Goal: Task Accomplishment & Management: Manage account settings

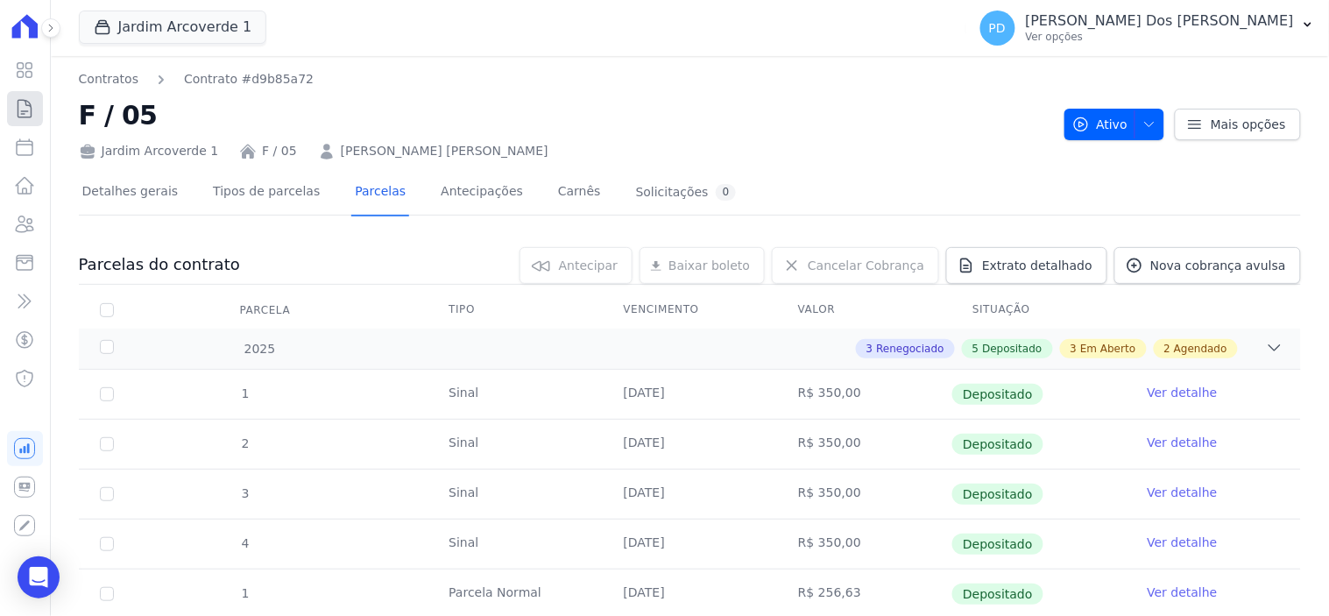
click at [29, 116] on icon at bounding box center [24, 108] width 21 height 21
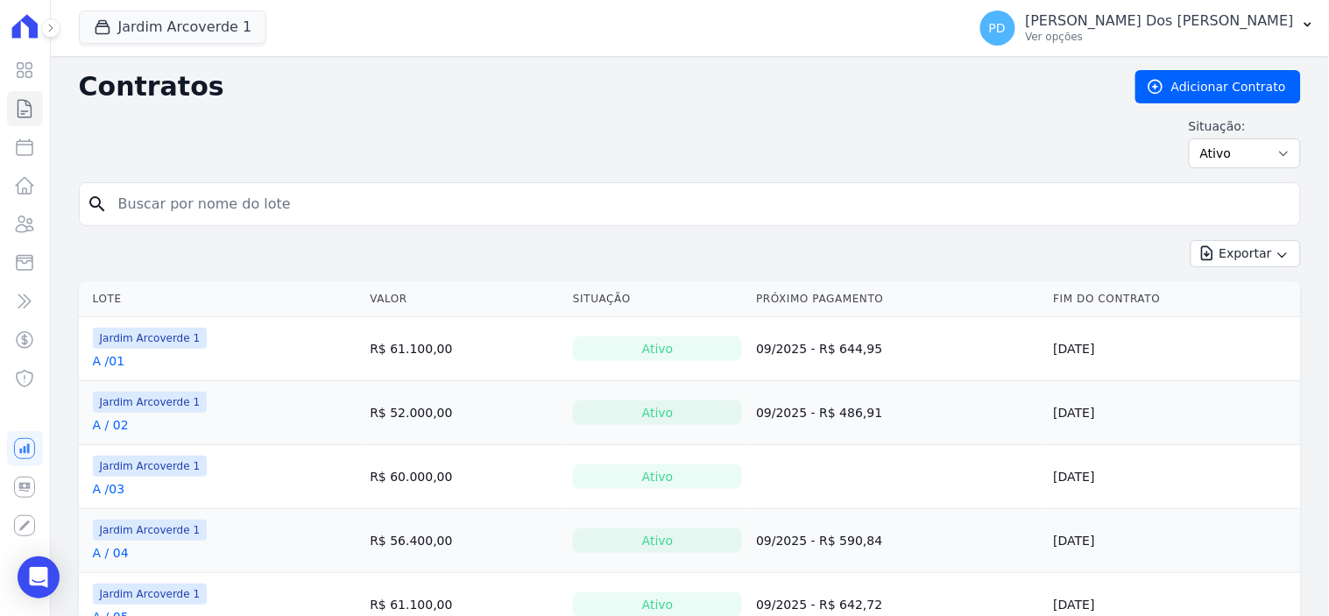
click at [343, 208] on input "search" at bounding box center [700, 204] width 1185 height 35
type input "k"
type input "h / 21"
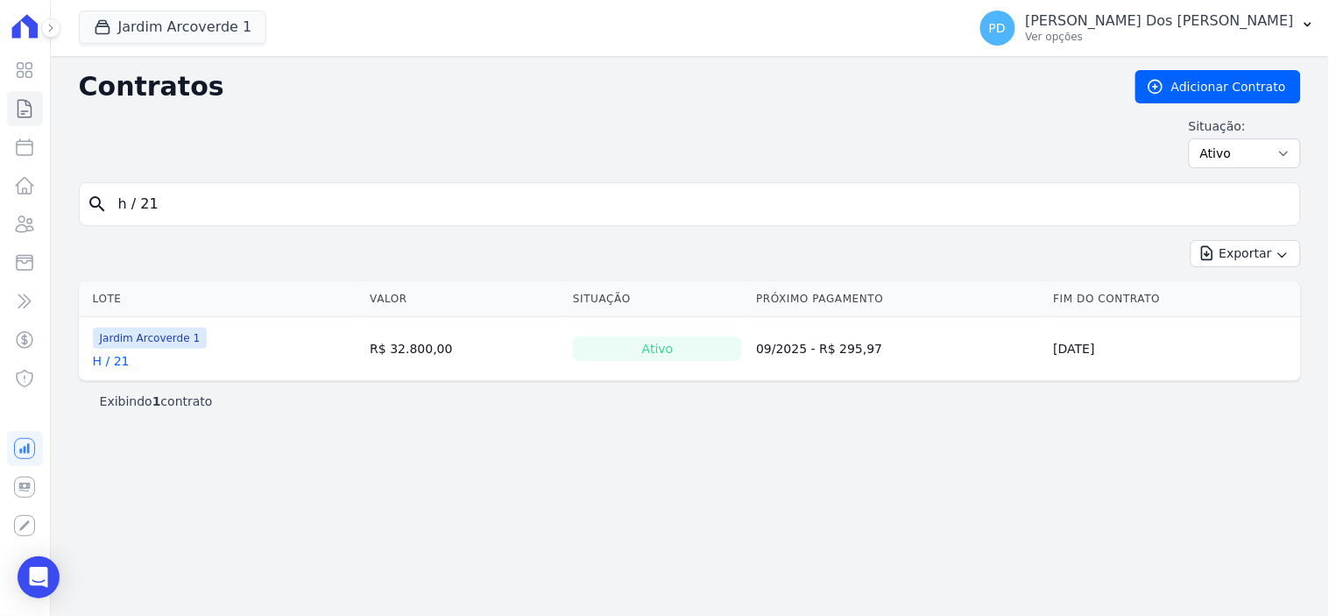
click at [117, 362] on link "H / 21" at bounding box center [111, 361] width 37 height 18
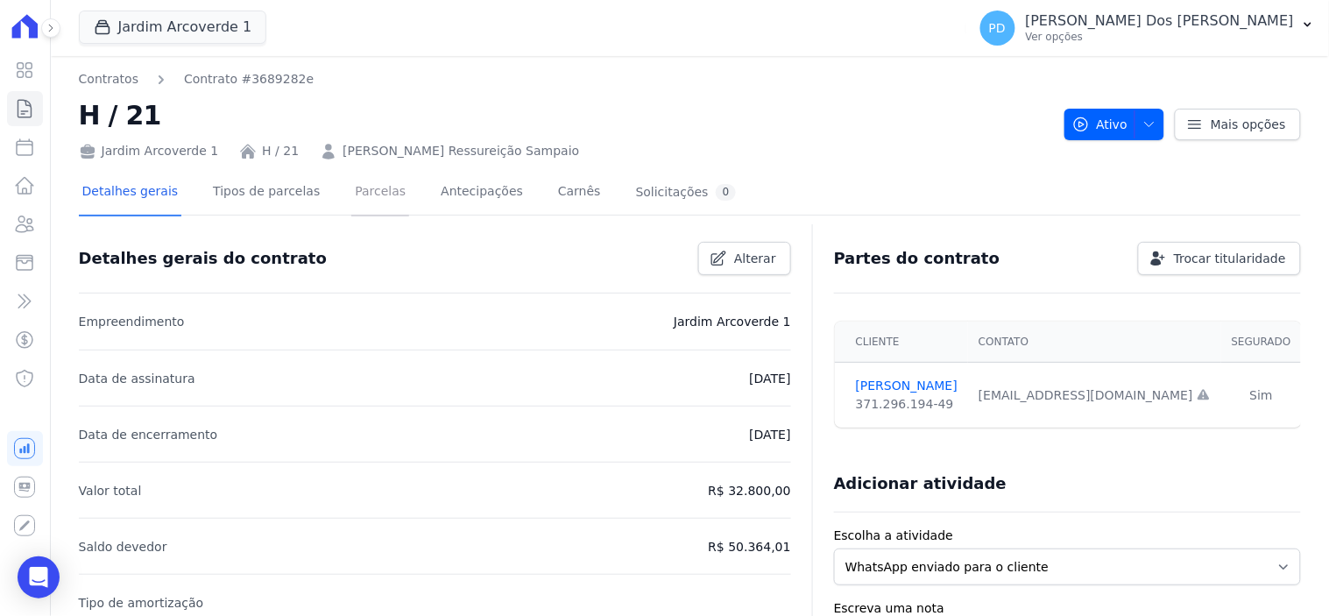
click at [353, 187] on link "Parcelas" at bounding box center [380, 193] width 58 height 46
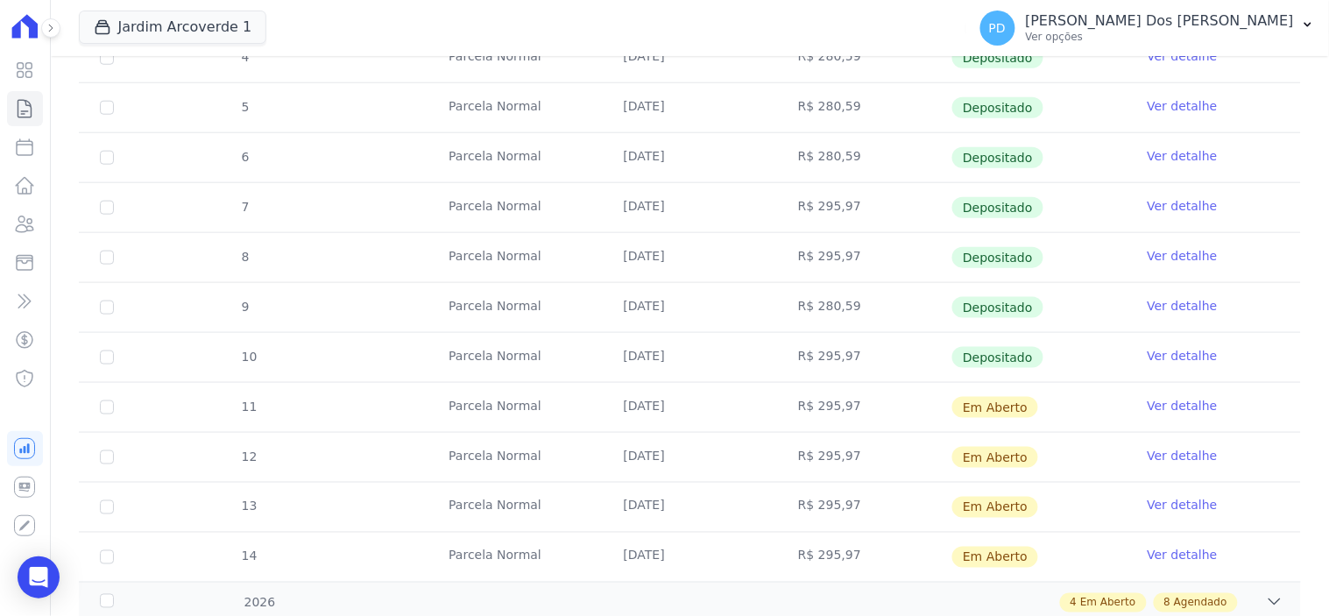
scroll to position [486, 0]
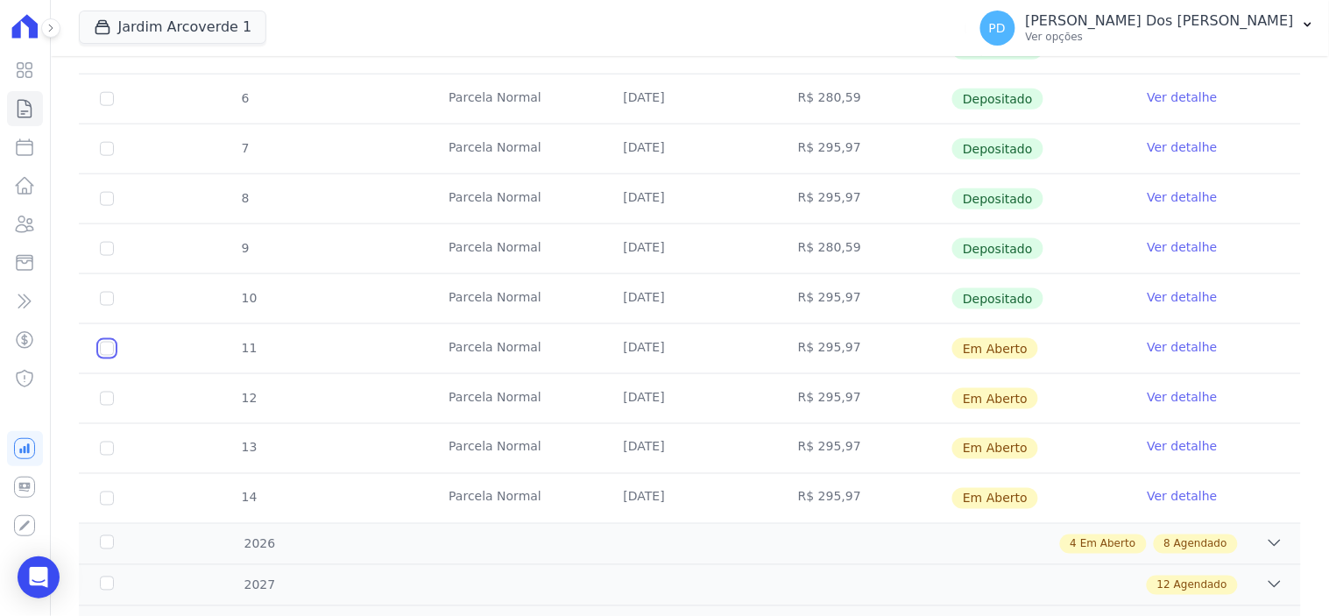
click at [108, 351] on input "checkbox" at bounding box center [107, 349] width 14 height 14
checkbox input "true"
click at [103, 356] on input "checkbox" at bounding box center [107, 349] width 14 height 14
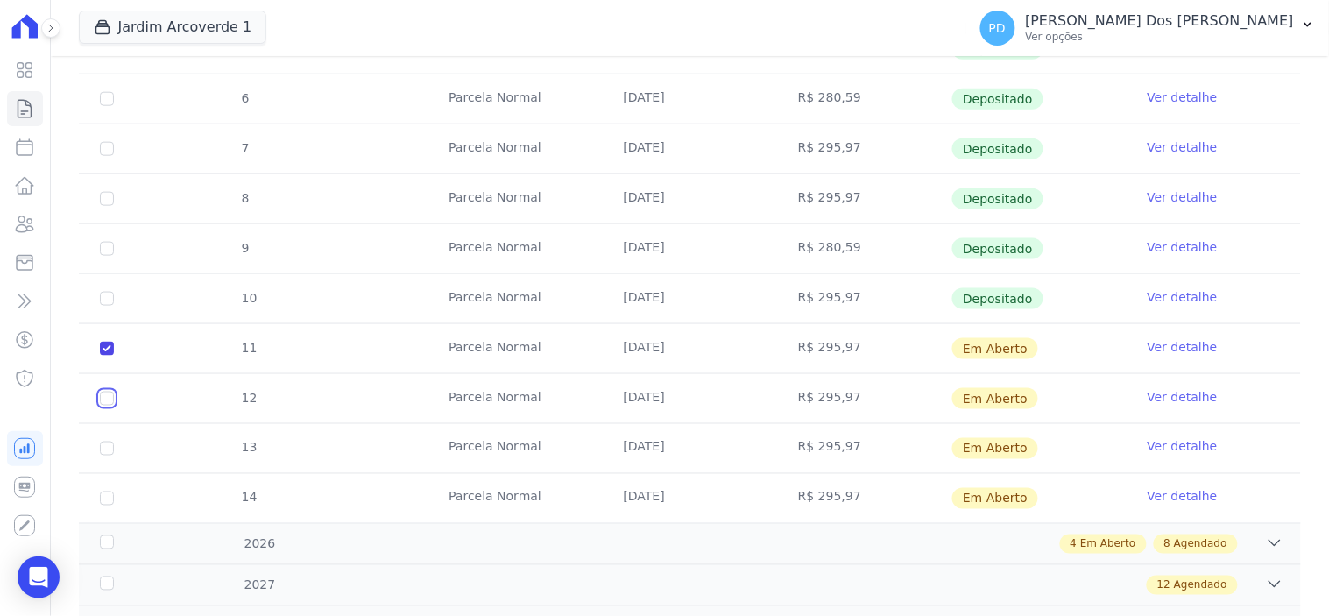
checkbox input "true"
click at [105, 356] on input "checkbox" at bounding box center [107, 349] width 14 height 14
checkbox input "true"
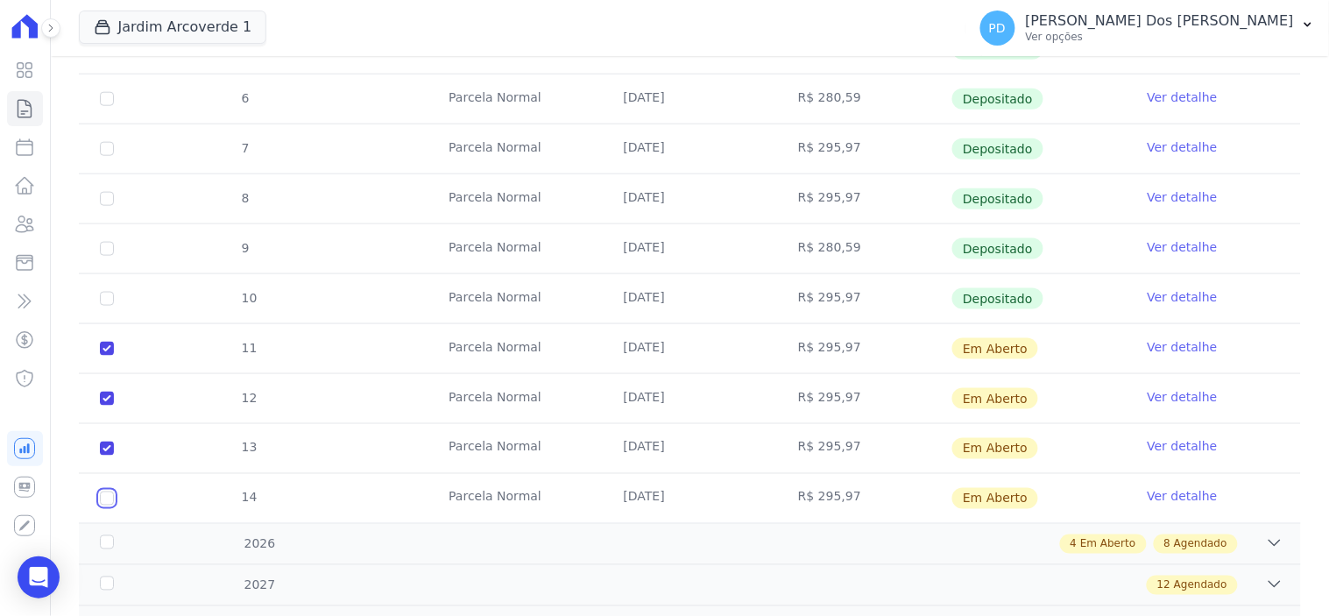
click at [107, 356] on input "checkbox" at bounding box center [107, 349] width 14 height 14
checkbox input "true"
click at [103, 545] on div "2026" at bounding box center [150, 544] width 109 height 18
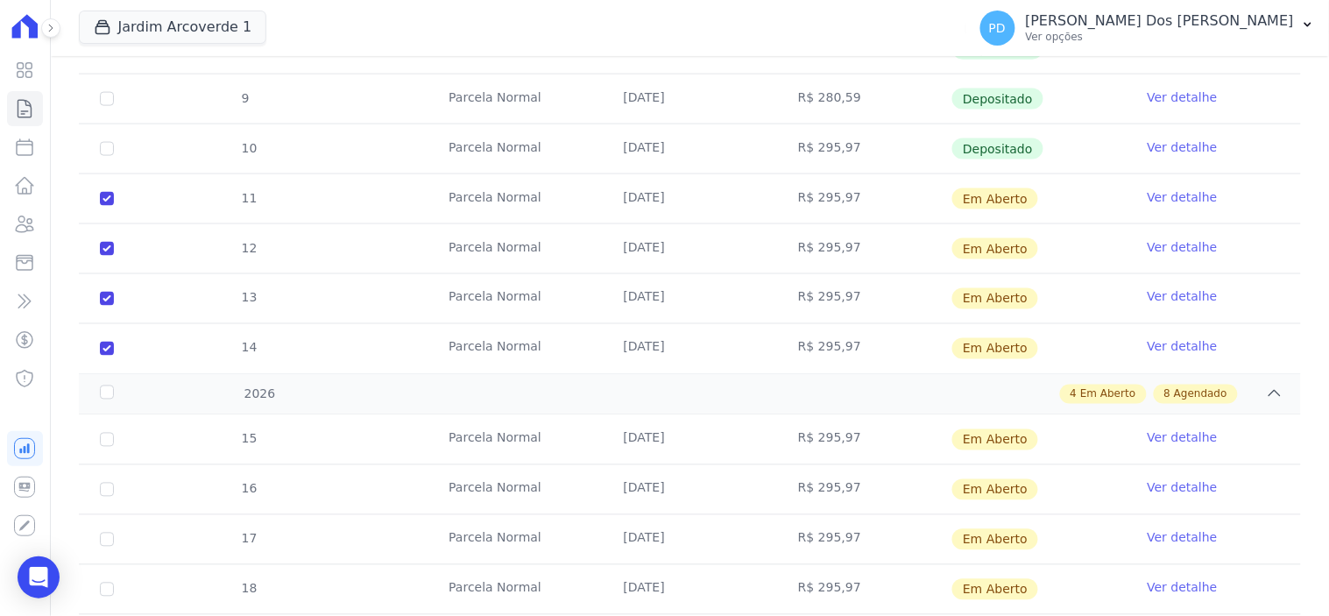
scroll to position [778, 0]
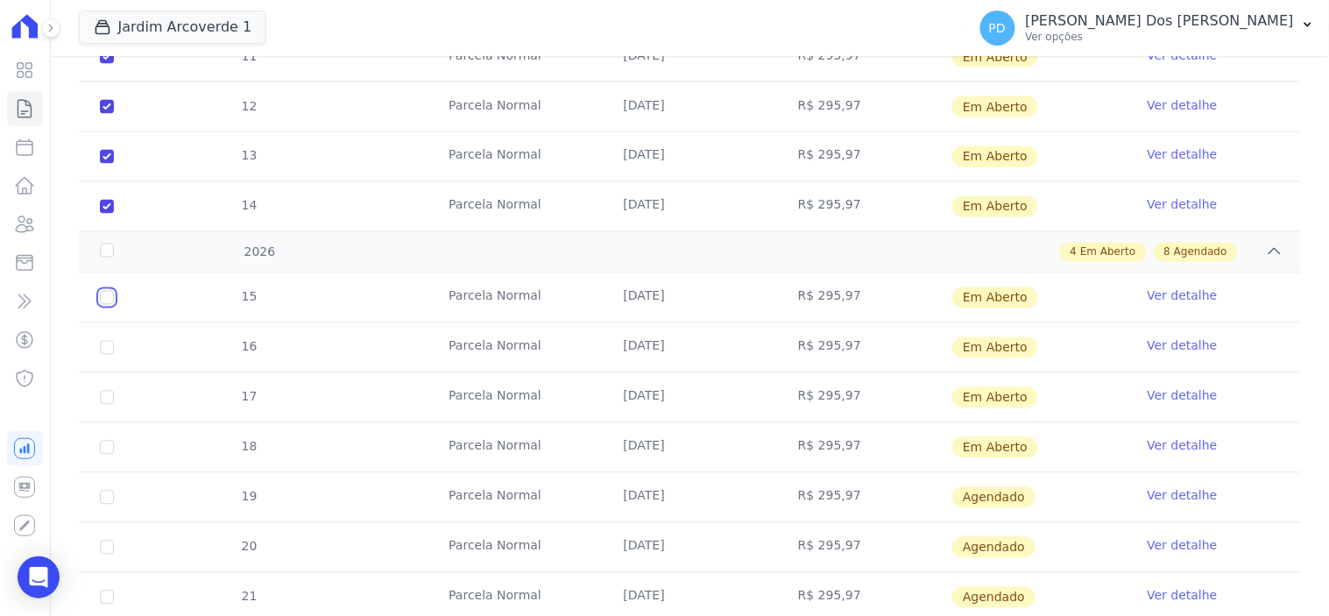
click at [102, 292] on input "checkbox" at bounding box center [107, 298] width 14 height 14
checkbox input "true"
click at [105, 305] on input "checkbox" at bounding box center [107, 298] width 14 height 14
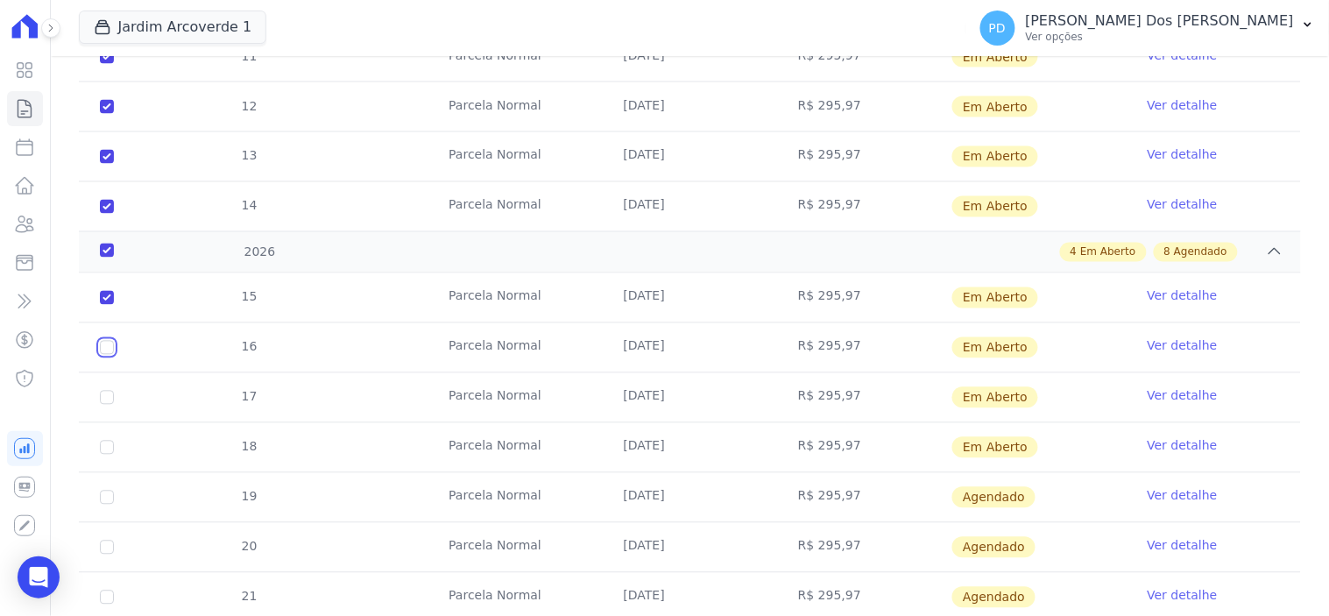
checkbox input "true"
click at [101, 305] on input "checkbox" at bounding box center [107, 298] width 14 height 14
checkbox input "true"
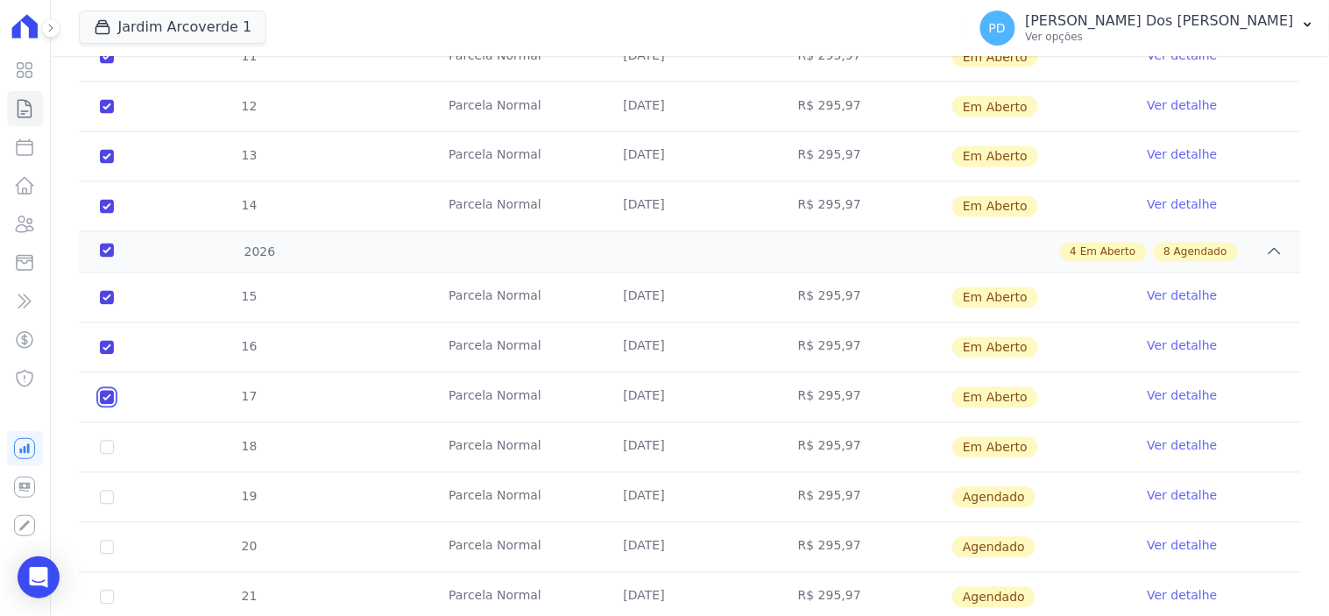
checkbox input "true"
click at [109, 305] on input "checkbox" at bounding box center [107, 298] width 14 height 14
checkbox input "true"
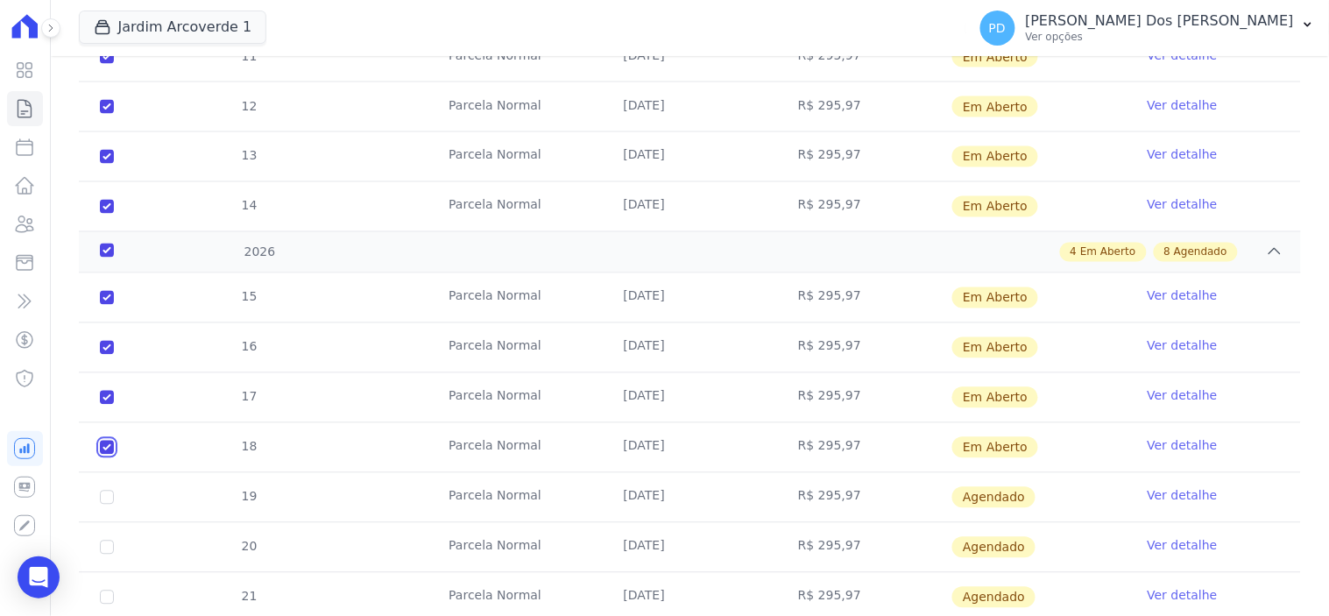
checkbox input "true"
click at [101, 500] on input "checkbox" at bounding box center [107, 497] width 14 height 14
checkbox input "true"
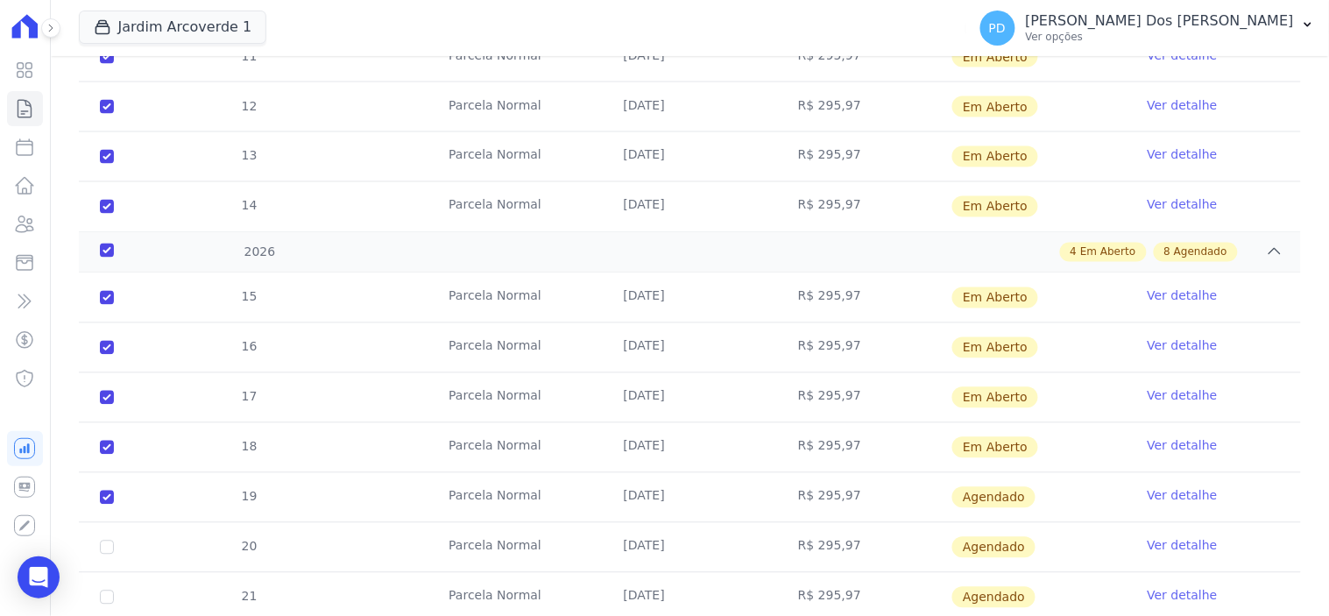
click at [102, 487] on td "19" at bounding box center [107, 497] width 56 height 49
click at [102, 497] on input "checkbox" at bounding box center [107, 497] width 14 height 14
checkbox input "false"
checkbox input "true"
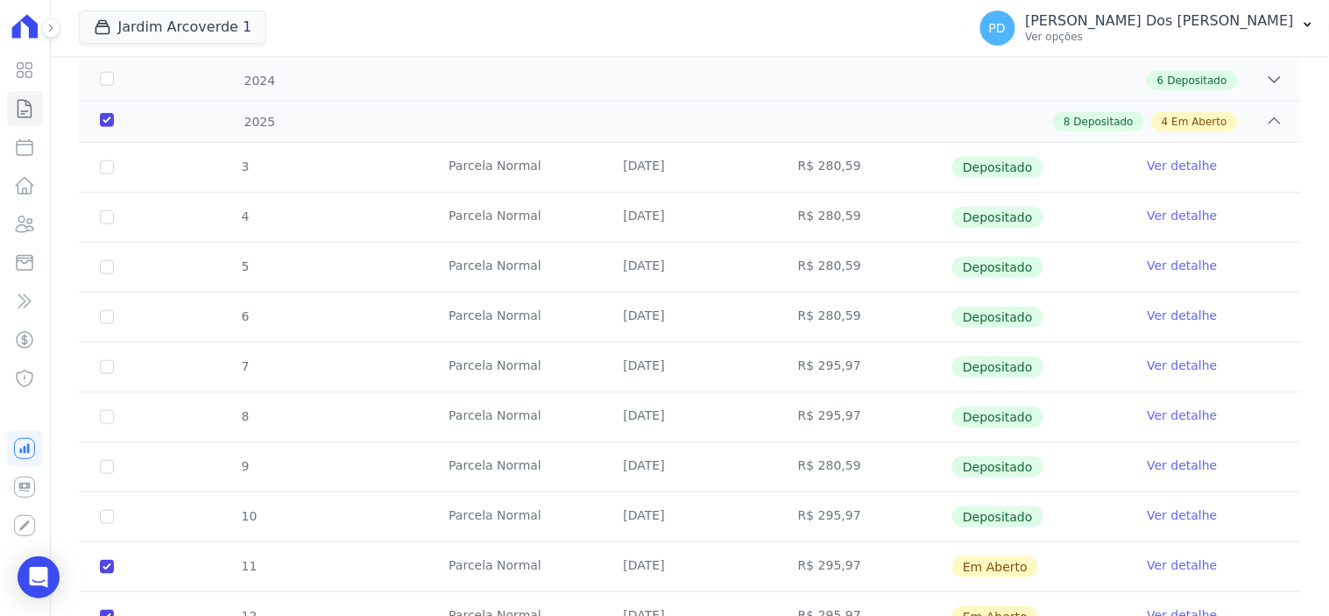
scroll to position [0, 0]
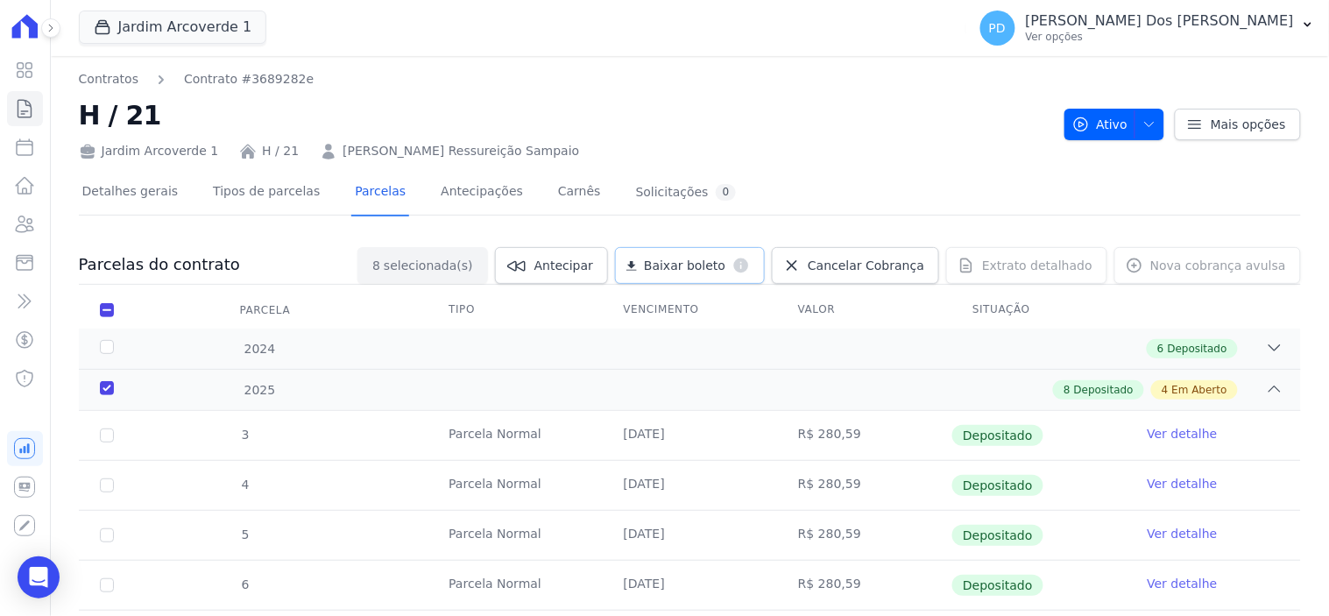
click at [702, 257] on span "Baixar boleto" at bounding box center [684, 266] width 81 height 18
